Goal: Information Seeking & Learning: Learn about a topic

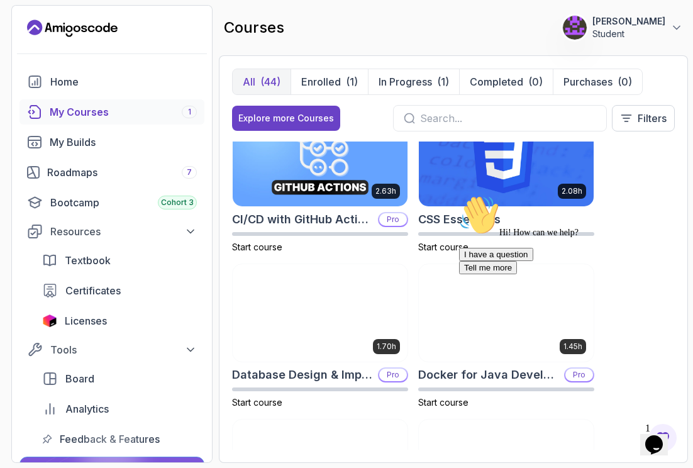
scroll to position [429, 0]
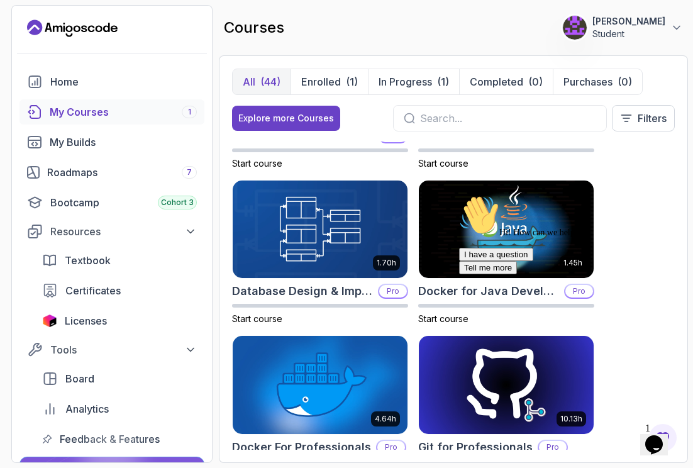
click at [646, 195] on div at bounding box center [572, 195] width 226 height 0
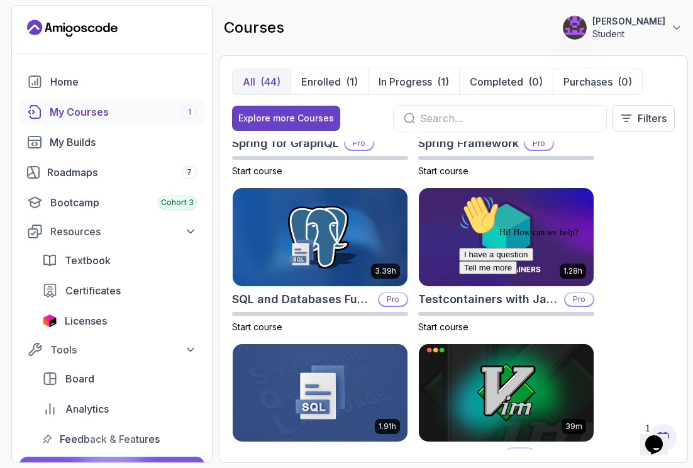
scroll to position [3062, 0]
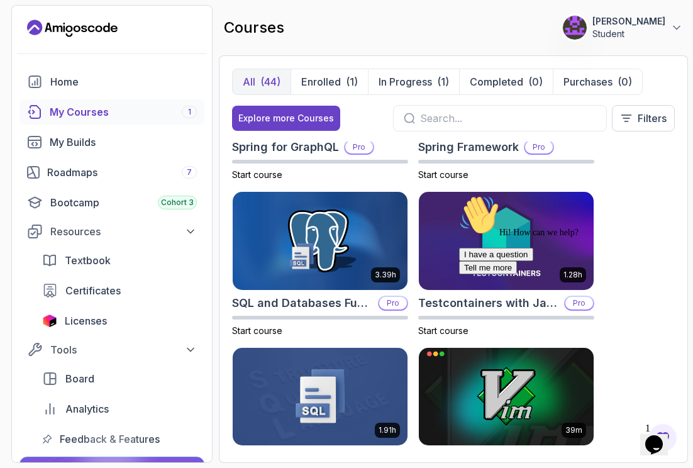
click at [633, 274] on div "Hi! How can we help? I have a question Tell me more" at bounding box center [572, 234] width 226 height 79
click at [78, 211] on link "Bootcamp Cohort 3" at bounding box center [111, 202] width 185 height 25
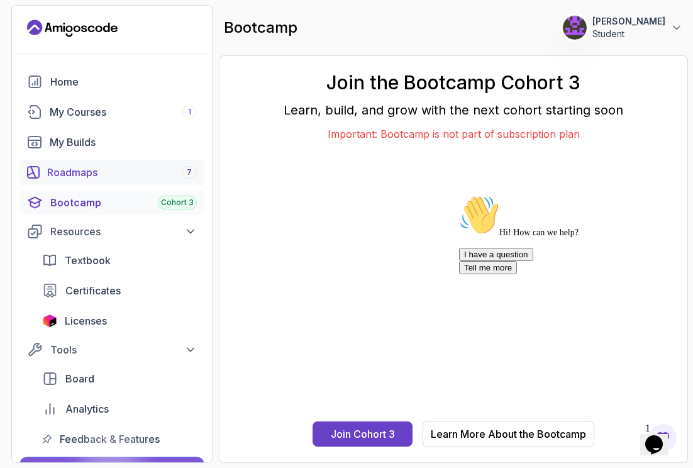
click at [65, 170] on div "Roadmaps 7" at bounding box center [122, 172] width 150 height 15
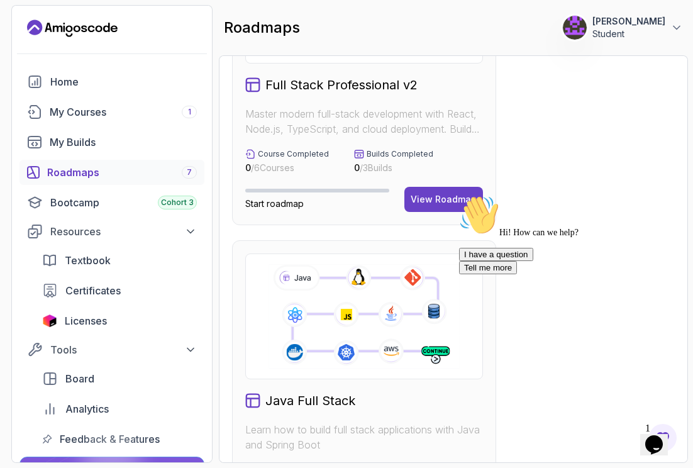
scroll to position [305, 0]
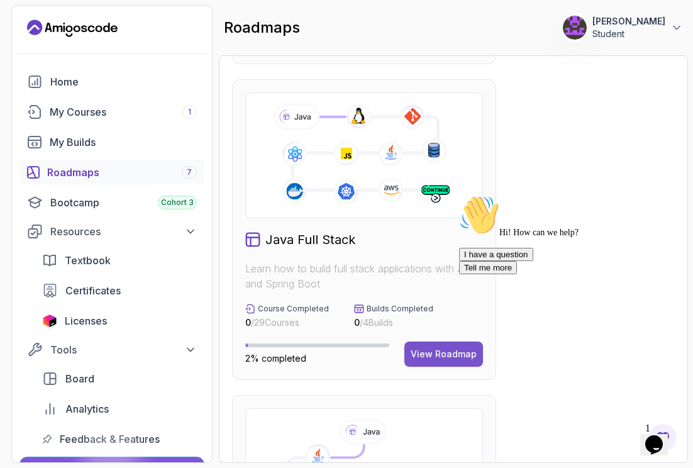
click at [443, 356] on div "View Roadmap" at bounding box center [444, 354] width 66 height 13
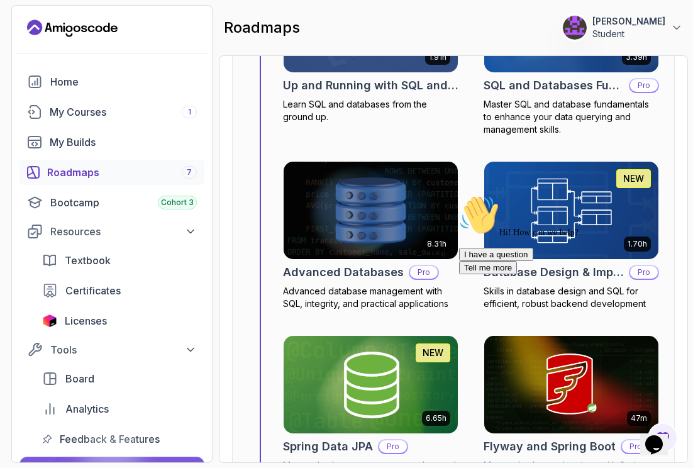
scroll to position [5079, 0]
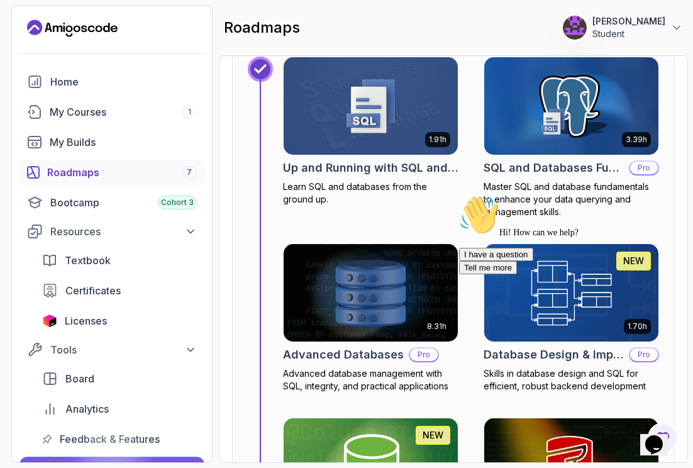
click at [664, 441] on div "Opens Chat This icon Opens the chat window." at bounding box center [654, 444] width 20 height 20
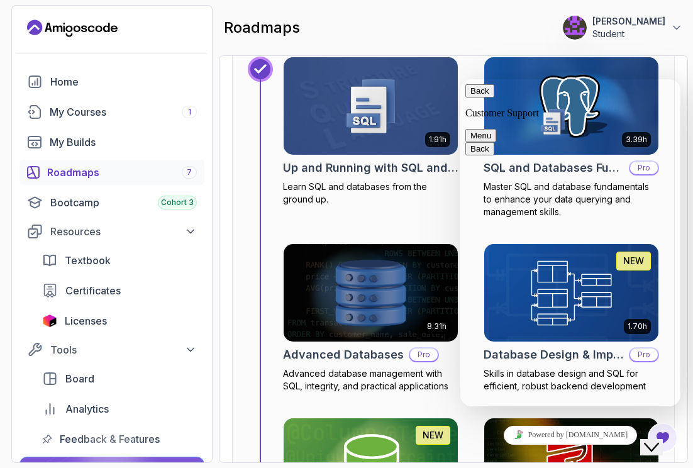
click at [473, 97] on button "Back" at bounding box center [479, 90] width 29 height 13
click at [465, 45] on div "roadmaps 15 Points 1 [PERSON_NAME] Student" at bounding box center [453, 27] width 469 height 45
